Goal: Navigation & Orientation: Find specific page/section

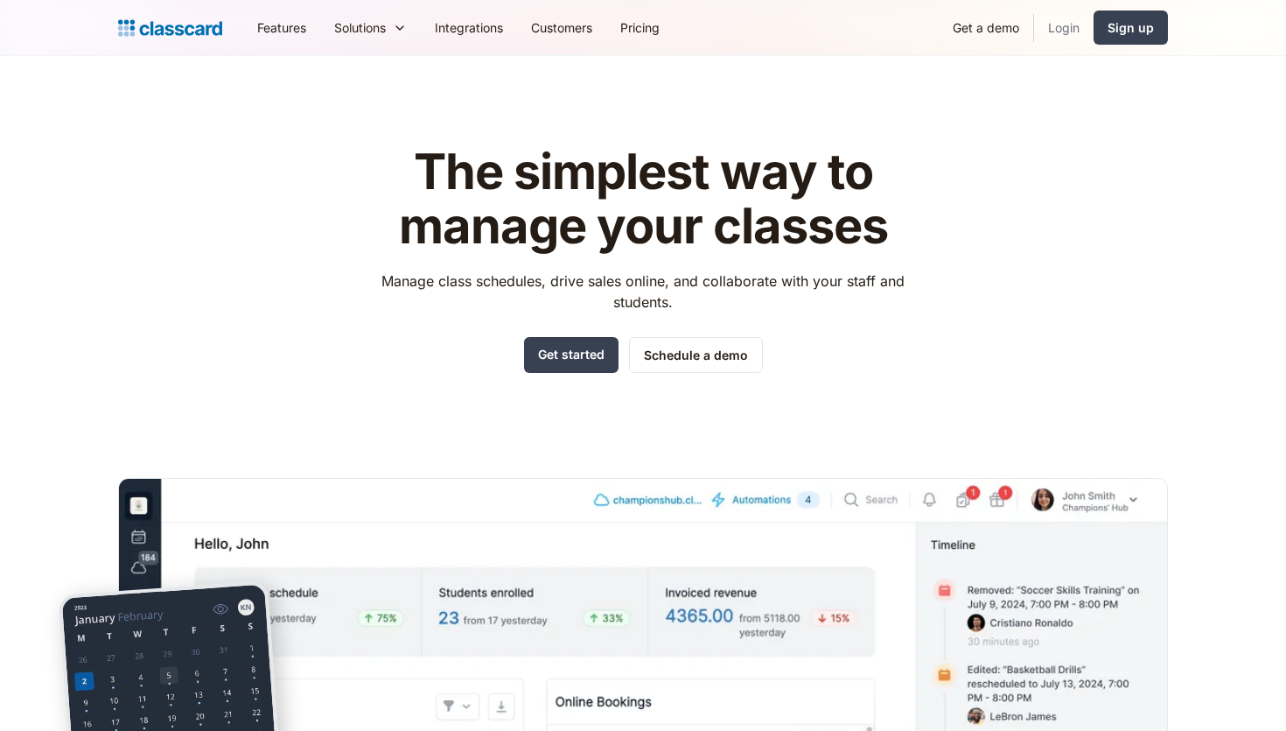
click at [1073, 32] on link "Login" at bounding box center [1064, 27] width 60 height 39
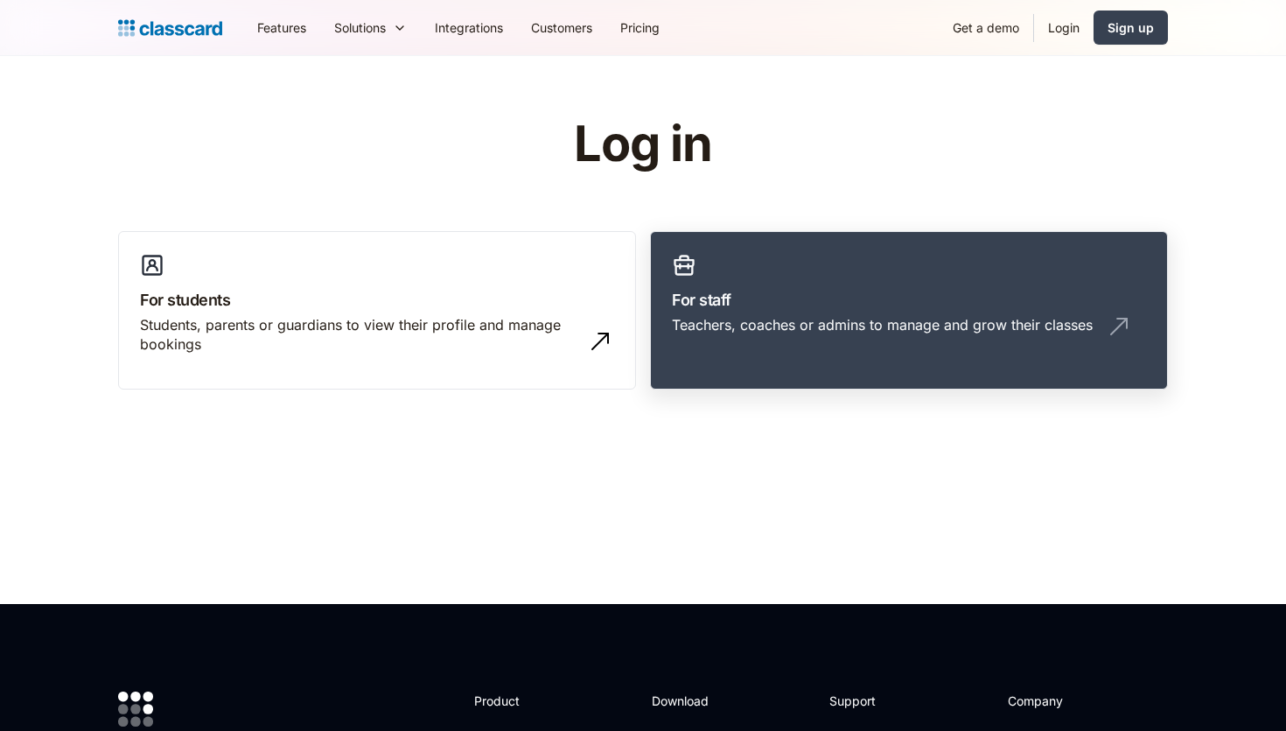
click at [804, 288] on h3 "For staff" at bounding box center [909, 300] width 474 height 24
